Goal: Task Accomplishment & Management: Manage account settings

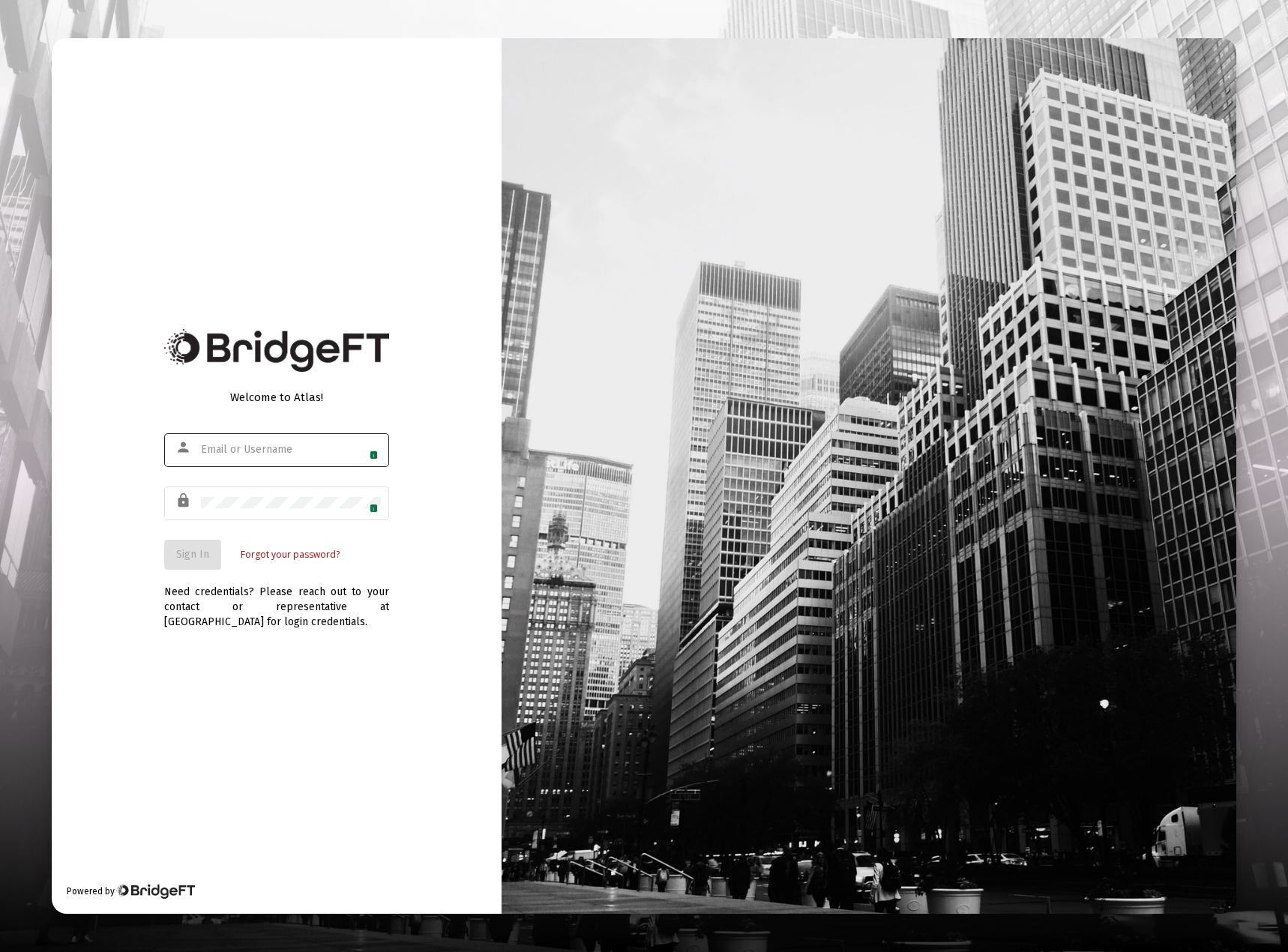
click at [369, 454] on span "1" at bounding box center [373, 455] width 8 height 9
type input "[EMAIL_ADDRESS][DOMAIN_NAME]"
click at [195, 557] on span "Sign In" at bounding box center [192, 555] width 33 height 13
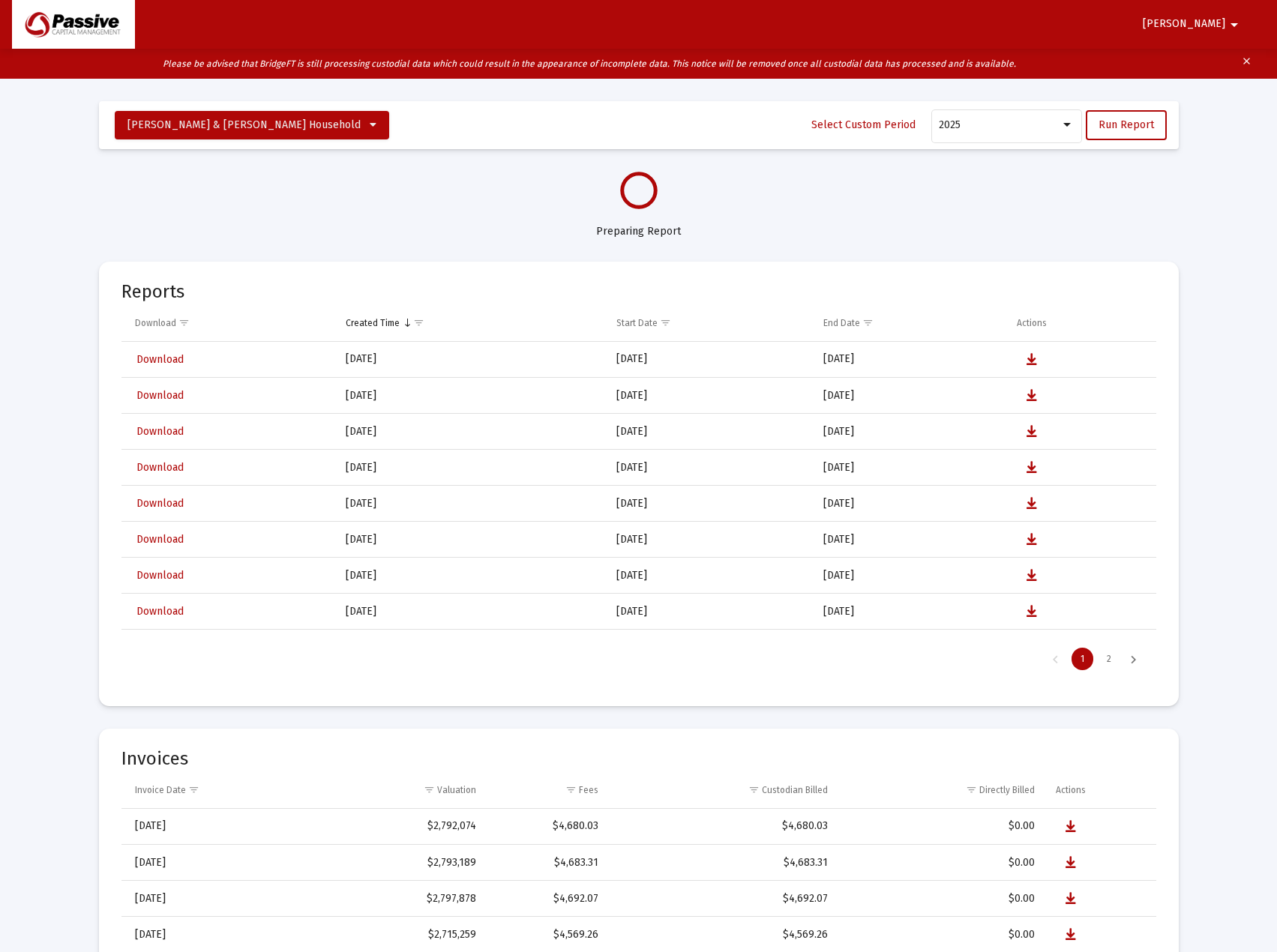
select select "View all"
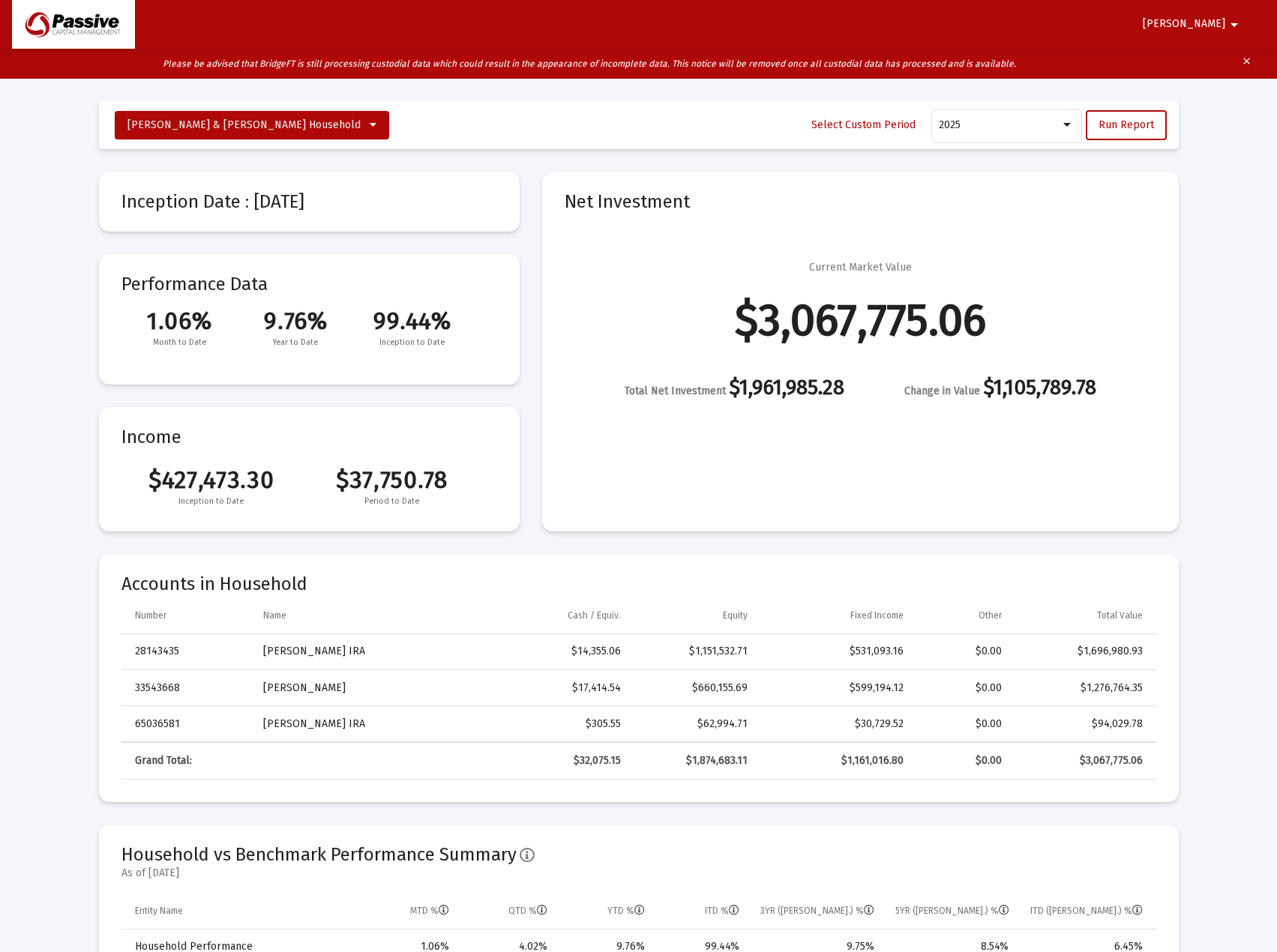
click at [1230, 19] on mat-icon "arrow_drop_down" at bounding box center [1235, 25] width 18 height 30
click at [1217, 66] on button "Logout" at bounding box center [1230, 64] width 84 height 36
